Goal: Go to known website: Access a specific website the user already knows

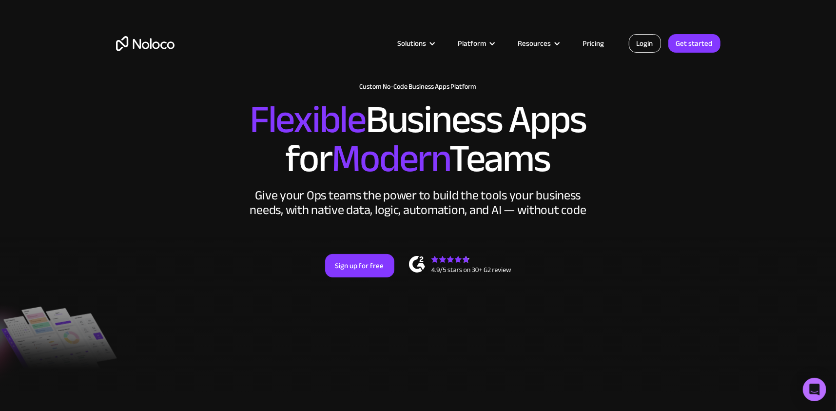
click at [642, 48] on link "Login" at bounding box center [645, 43] width 32 height 19
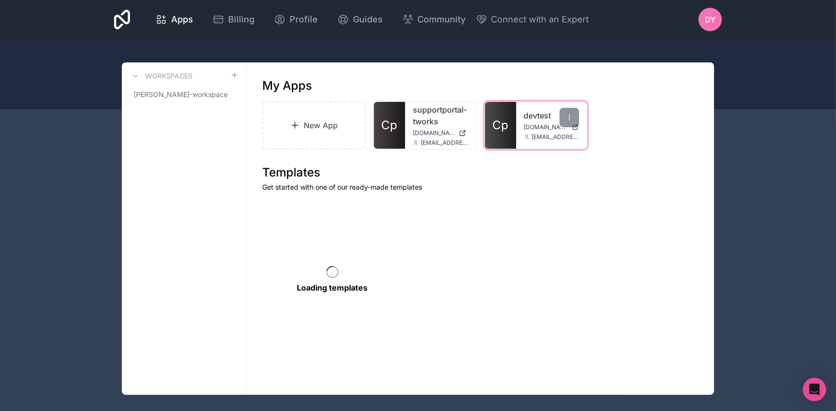
click at [503, 120] on span "Cp" at bounding box center [500, 125] width 16 height 16
